Goal: Information Seeking & Learning: Learn about a topic

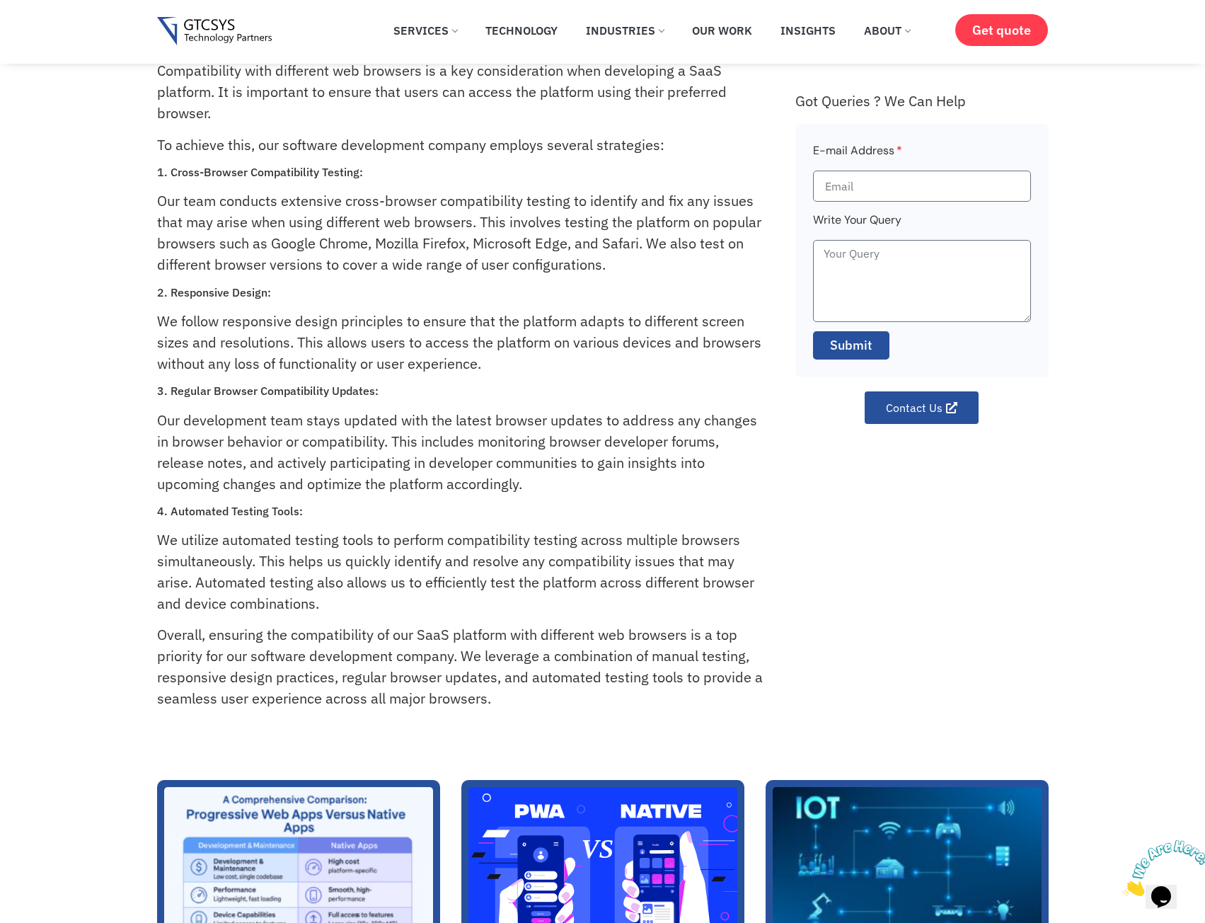
drag, startPoint x: 644, startPoint y: 295, endPoint x: 664, endPoint y: 209, distance: 87.9
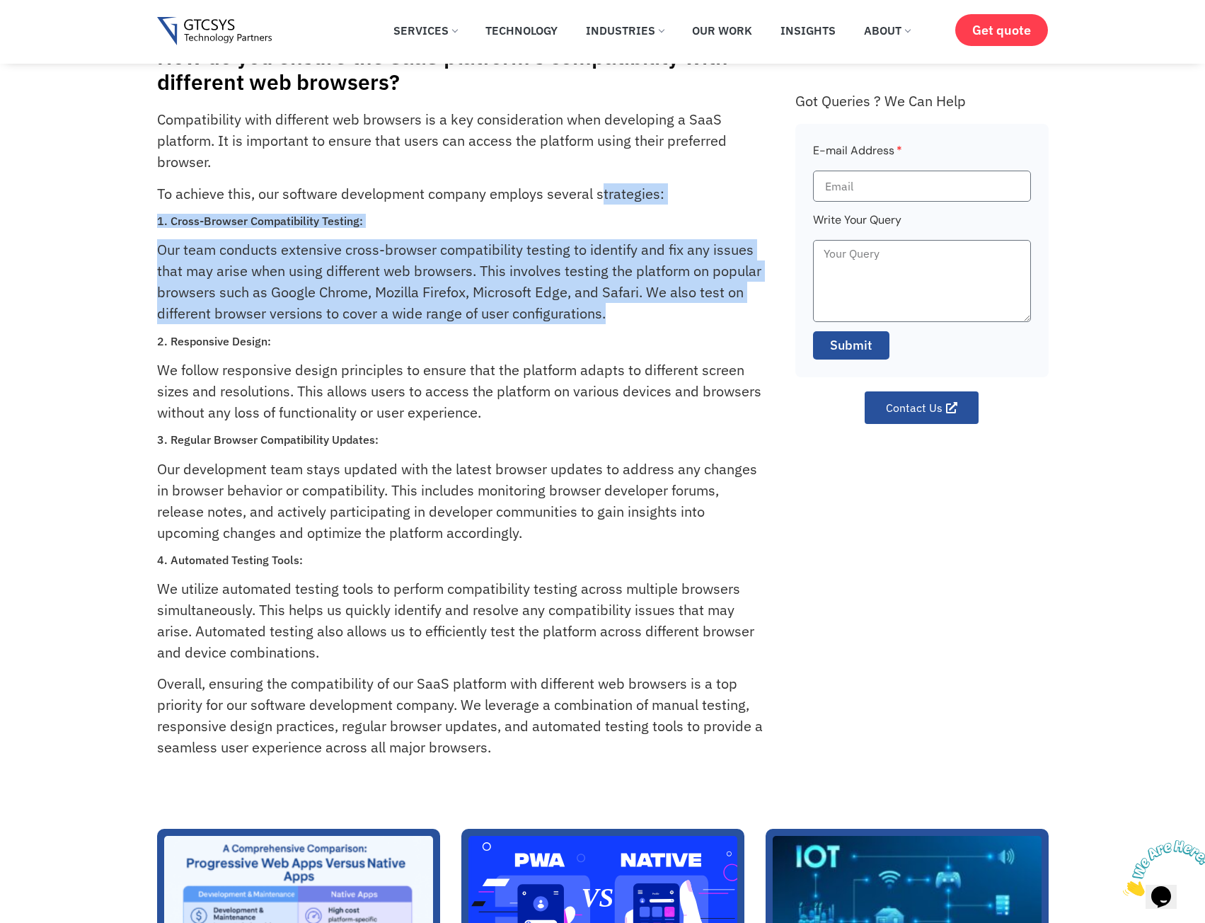
drag, startPoint x: 614, startPoint y: 314, endPoint x: 593, endPoint y: 183, distance: 133.3
click at [597, 185] on div "Compatibility with different web browsers is a key consideration when developin…" at bounding box center [469, 447] width 624 height 677
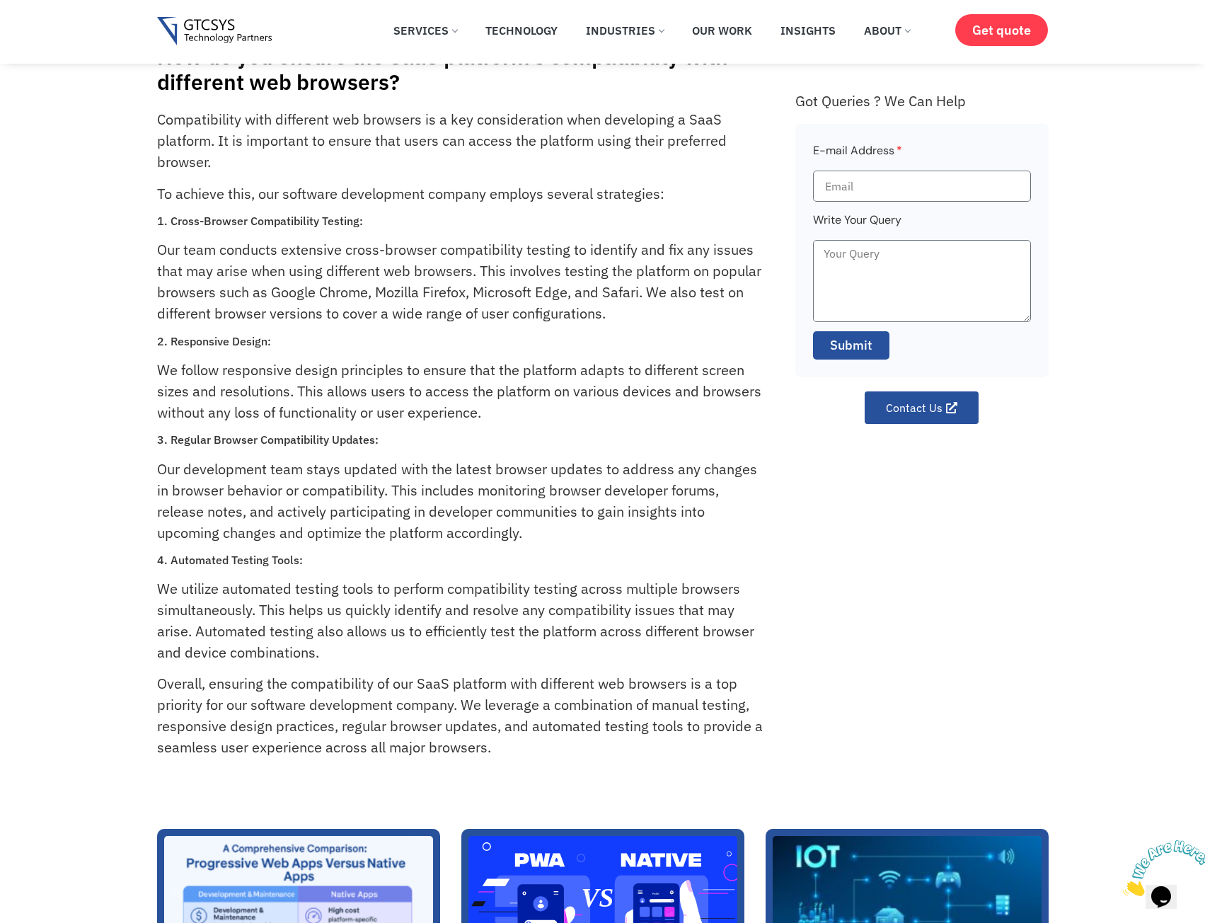
click at [593, 183] on p "To achieve this, our software development company employs several strategies:" at bounding box center [460, 193] width 606 height 21
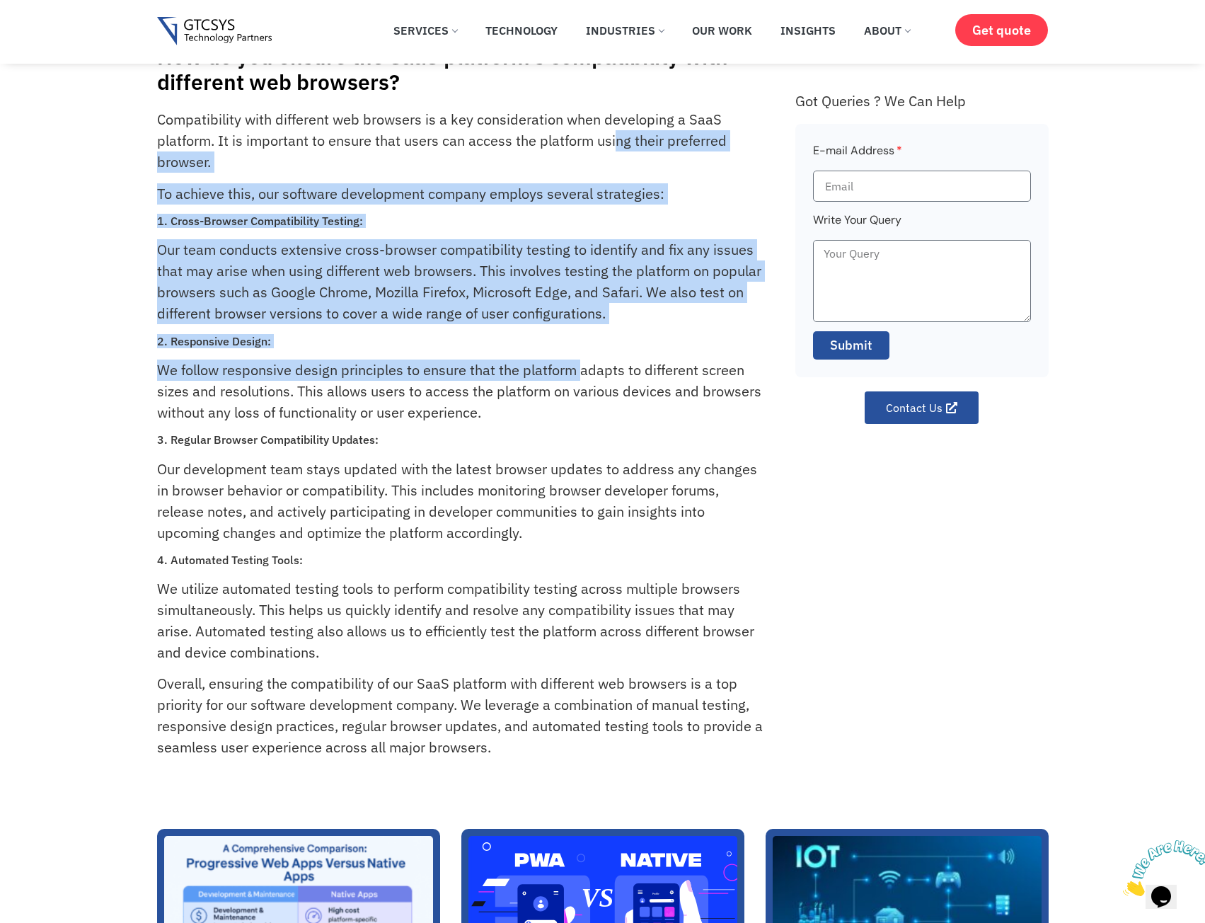
drag, startPoint x: 615, startPoint y: 147, endPoint x: 573, endPoint y: 368, distance: 224.7
click at [573, 368] on div "Compatibility with different web browsers is a key consideration when developin…" at bounding box center [469, 447] width 624 height 677
click at [573, 368] on p "We follow responsive design principles to ensure that the platform adapts to di…" at bounding box center [460, 391] width 606 height 64
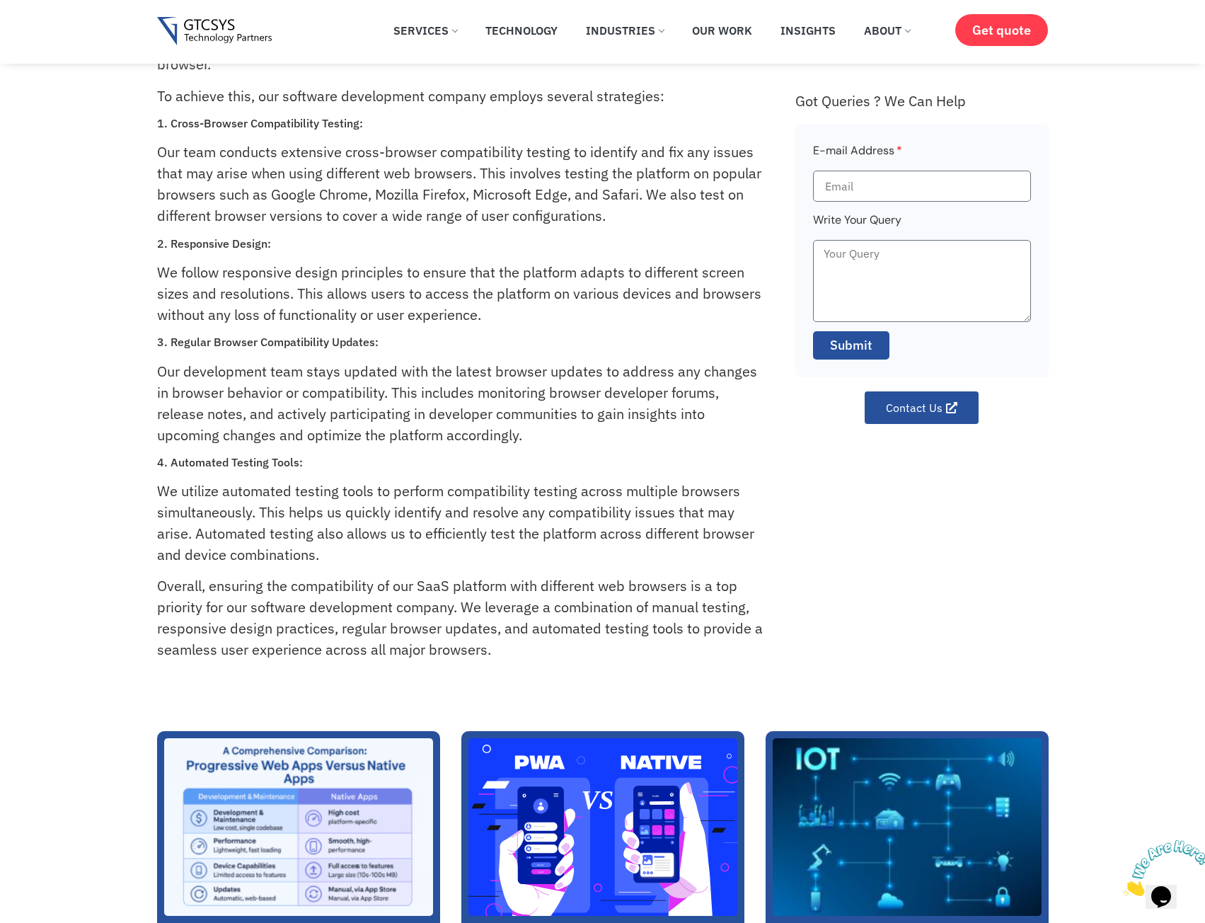
scroll to position [115, 0]
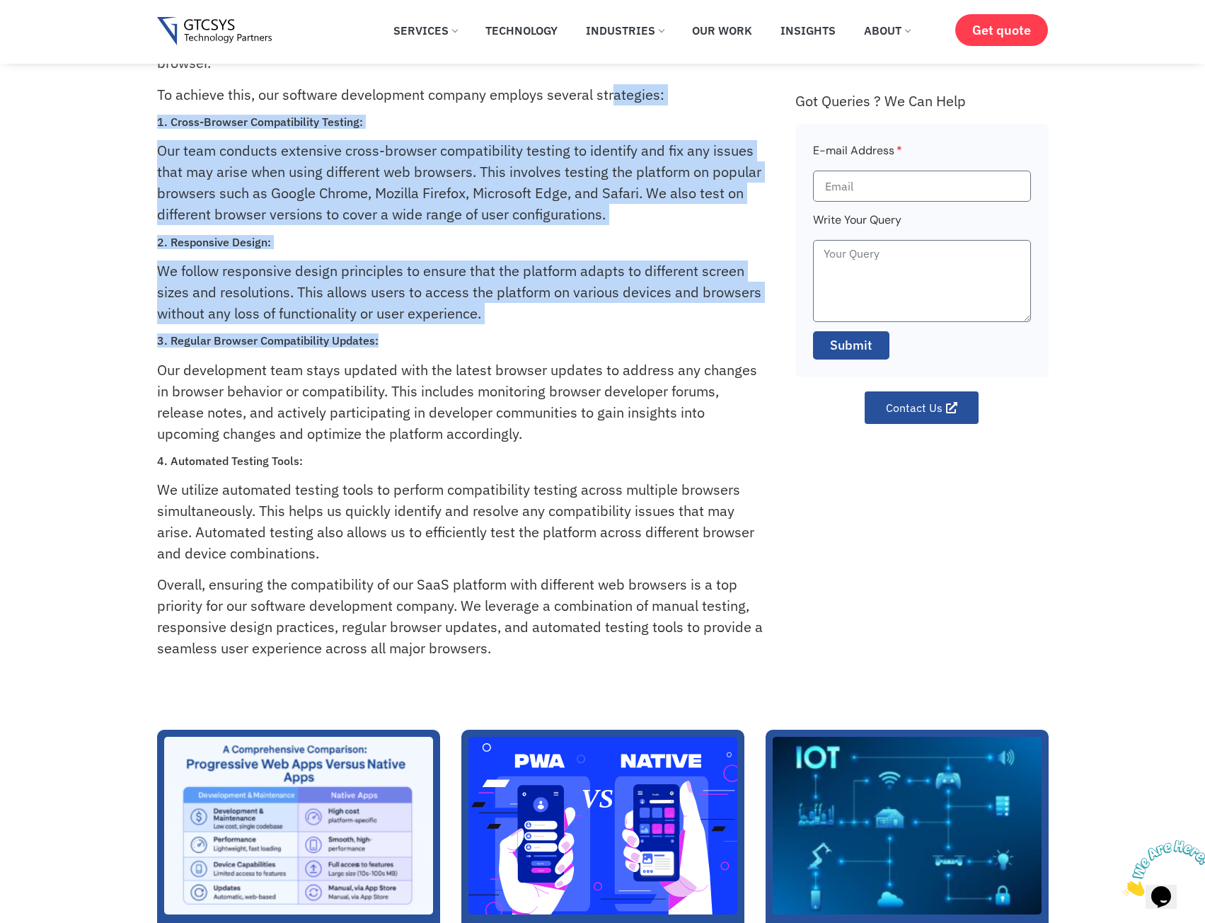
drag, startPoint x: 593, startPoint y: 325, endPoint x: 612, endPoint y: 89, distance: 236.4
click at [611, 91] on div "Compatibility with different web browsers is a key consideration when developin…" at bounding box center [469, 348] width 624 height 677
click at [612, 89] on p "To achieve this, our software development company employs several strategies:" at bounding box center [460, 94] width 606 height 21
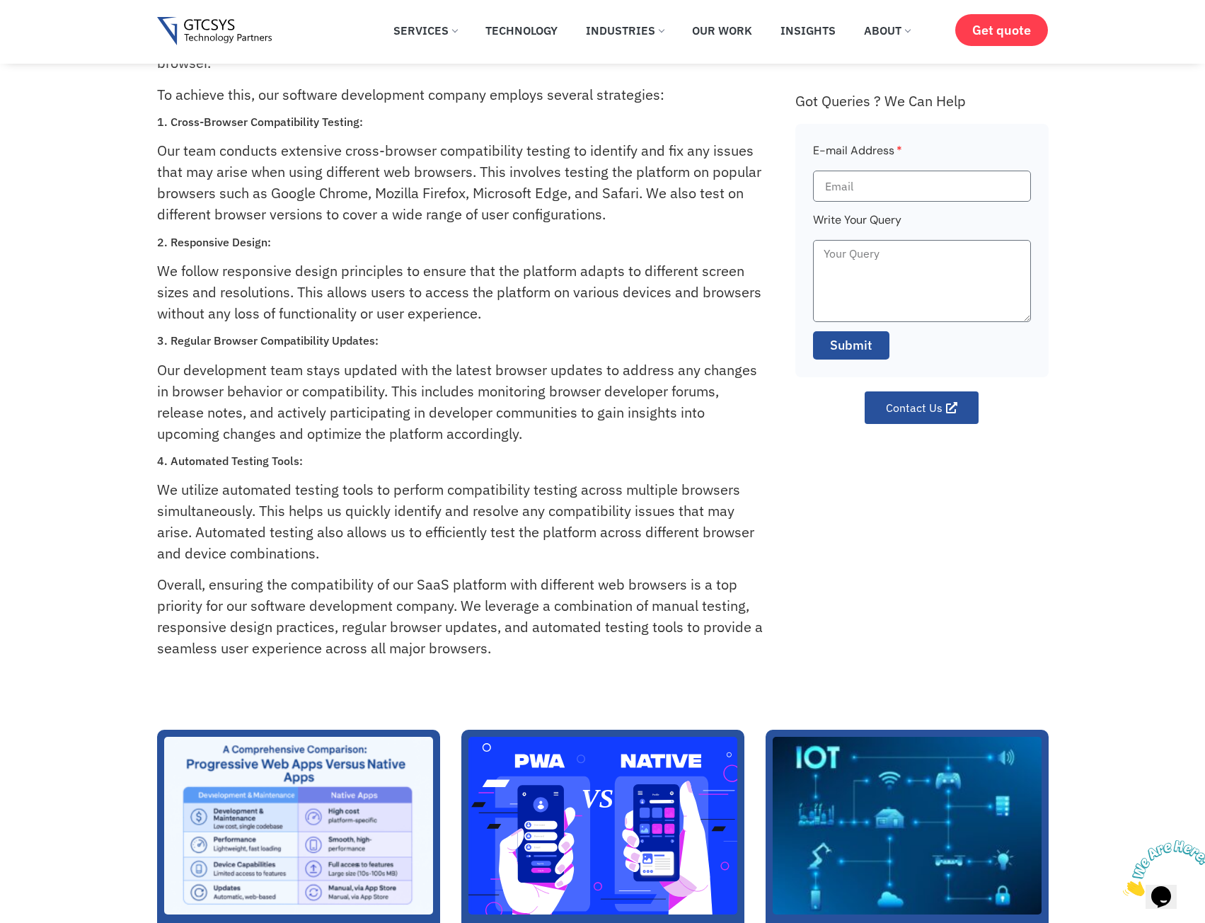
click at [37, 919] on div "A Comprehensive Comparison: Progressive Web Apps Versus Native Apps Gopal Lagdh…" at bounding box center [602, 901] width 1205 height 343
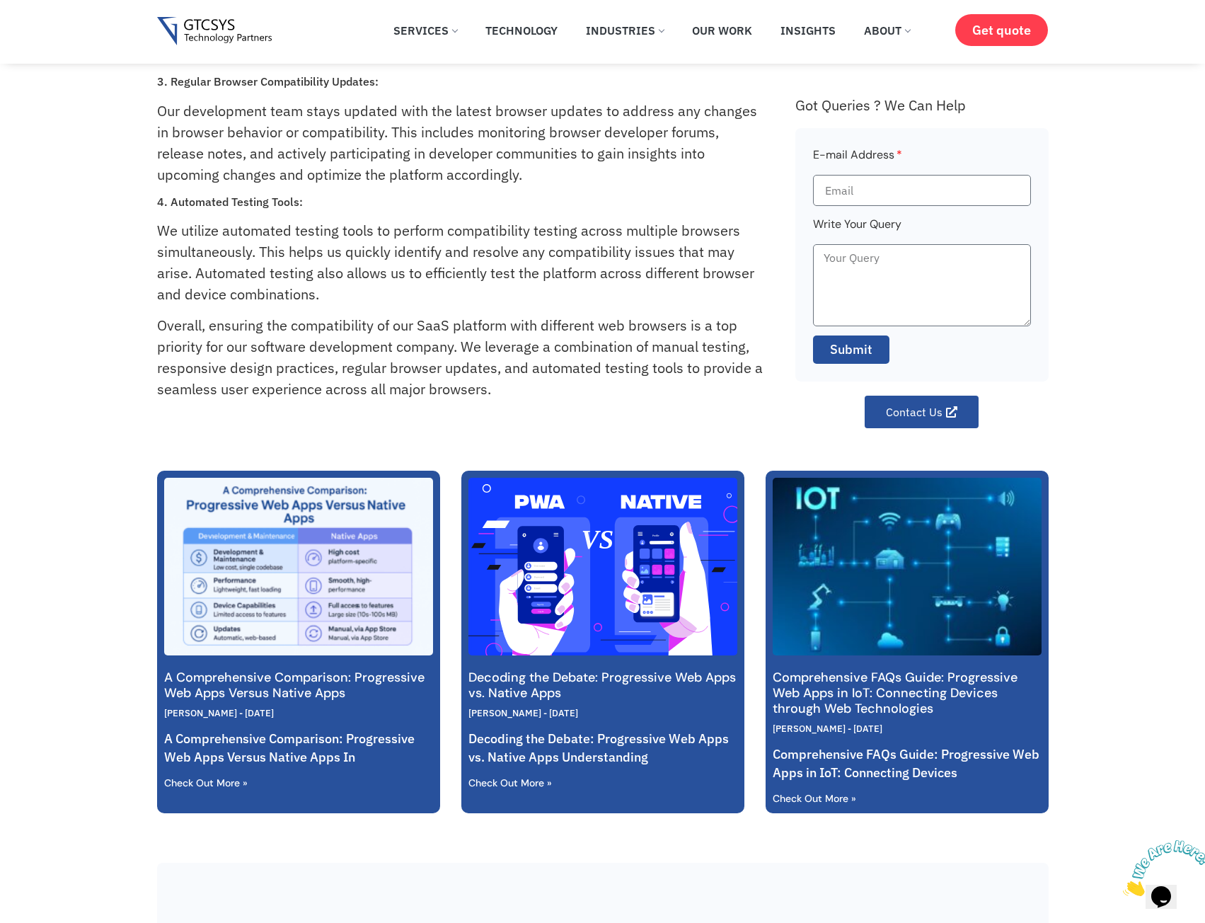
scroll to position [383, 0]
